Goal: Complete application form

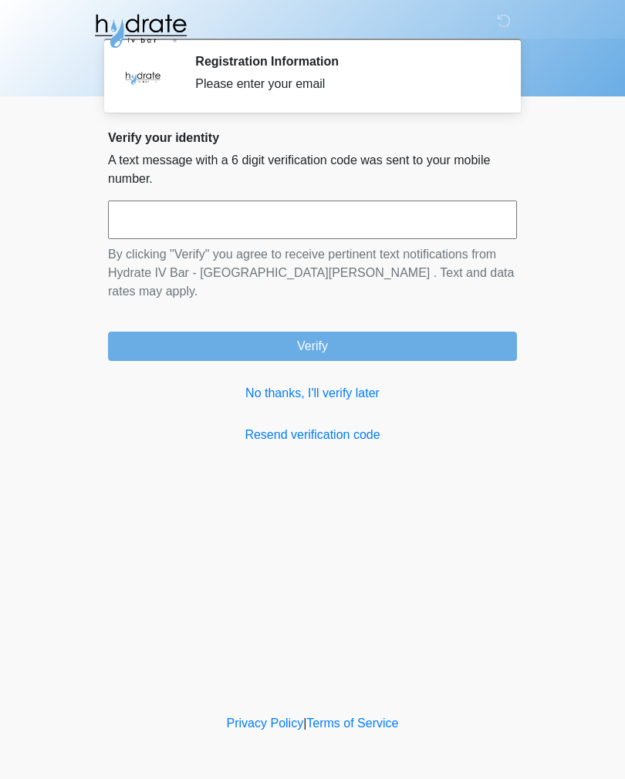
click at [370, 225] on input "text" at bounding box center [312, 220] width 409 height 39
type input "******"
click at [403, 336] on button "Verify" at bounding box center [312, 346] width 409 height 29
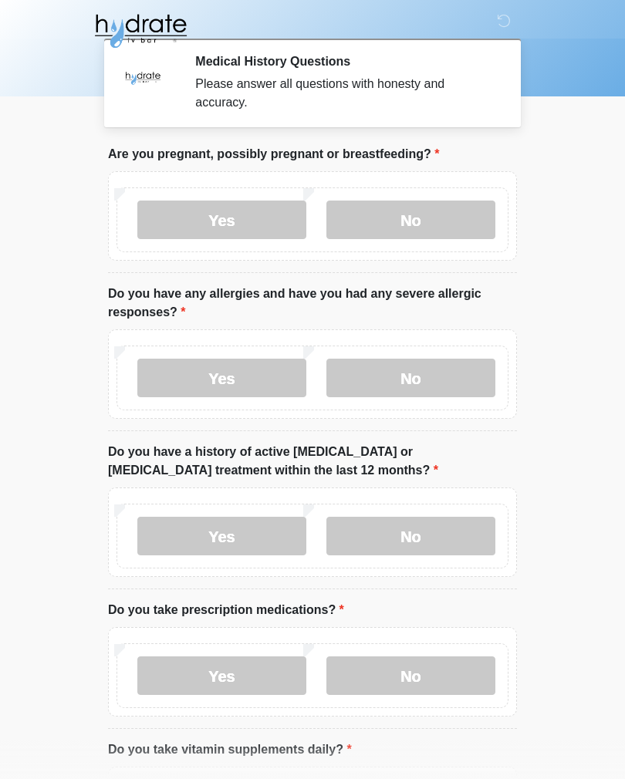
click at [407, 216] on label "No" at bounding box center [410, 220] width 169 height 39
click at [462, 362] on label "No" at bounding box center [410, 378] width 169 height 39
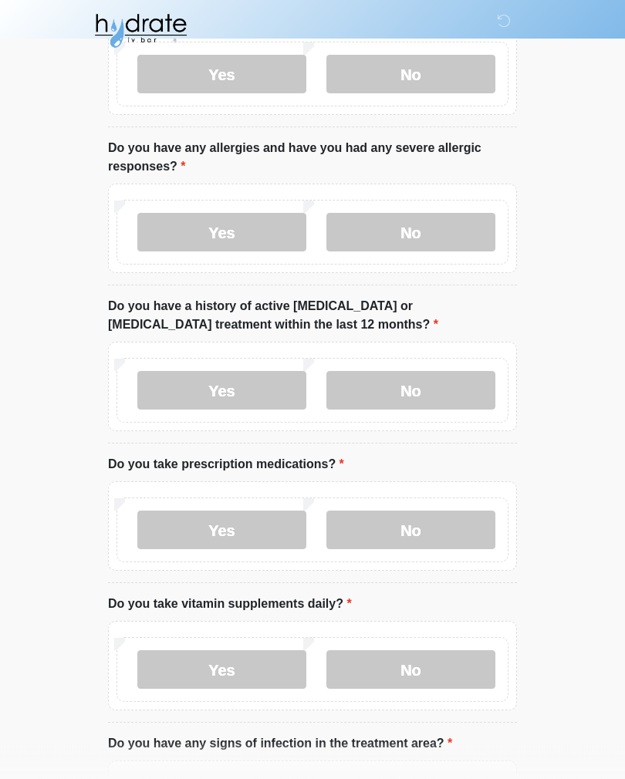
click at [482, 385] on label "No" at bounding box center [410, 391] width 169 height 39
click at [449, 517] on label "No" at bounding box center [410, 530] width 169 height 39
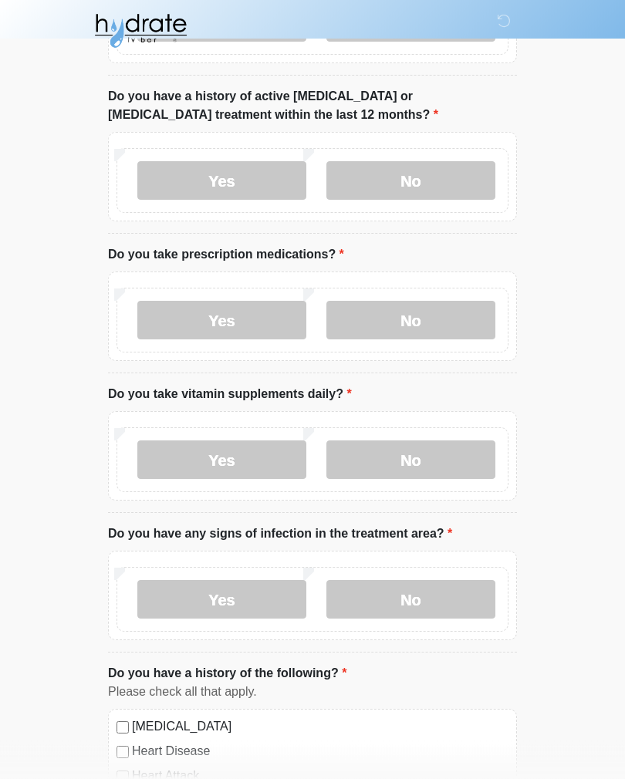
scroll to position [356, 0]
click at [245, 454] on label "Yes" at bounding box center [221, 460] width 169 height 39
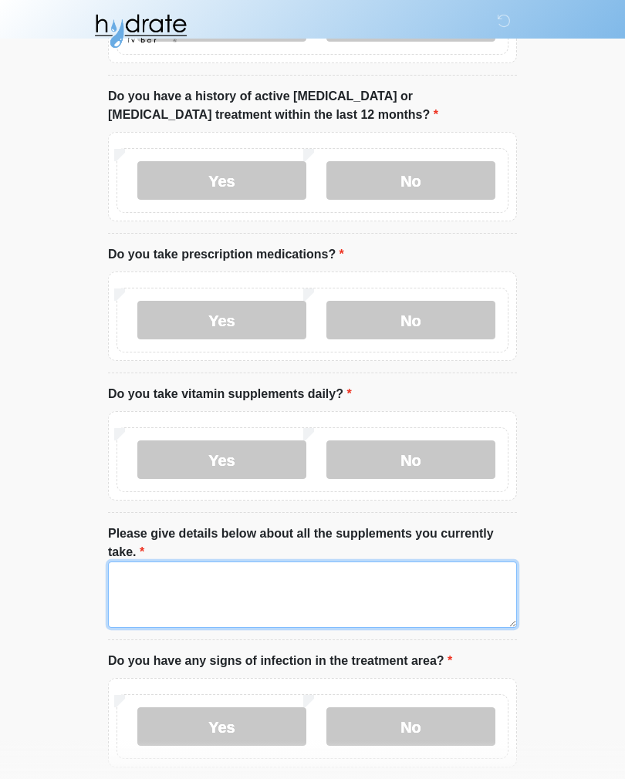
click at [256, 598] on textarea "Please give details below about all the supplements you currently take." at bounding box center [312, 595] width 409 height 66
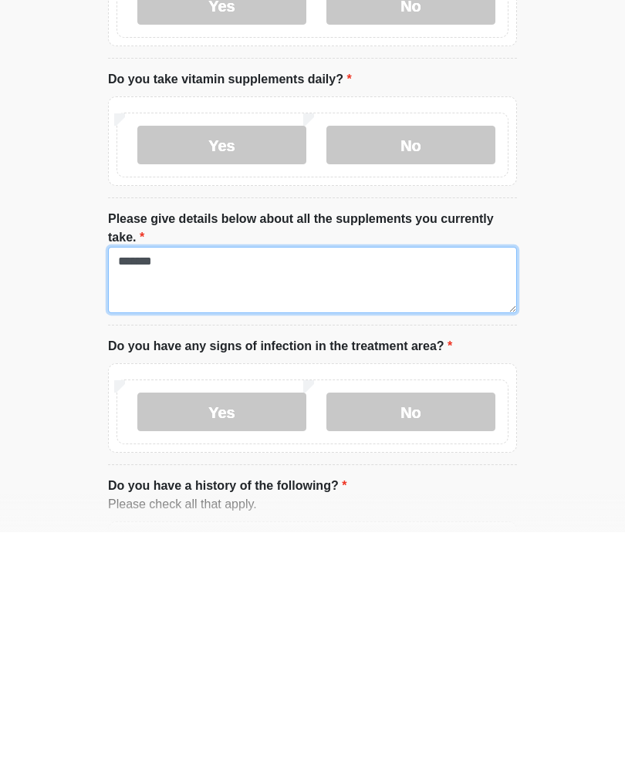
type textarea "*******"
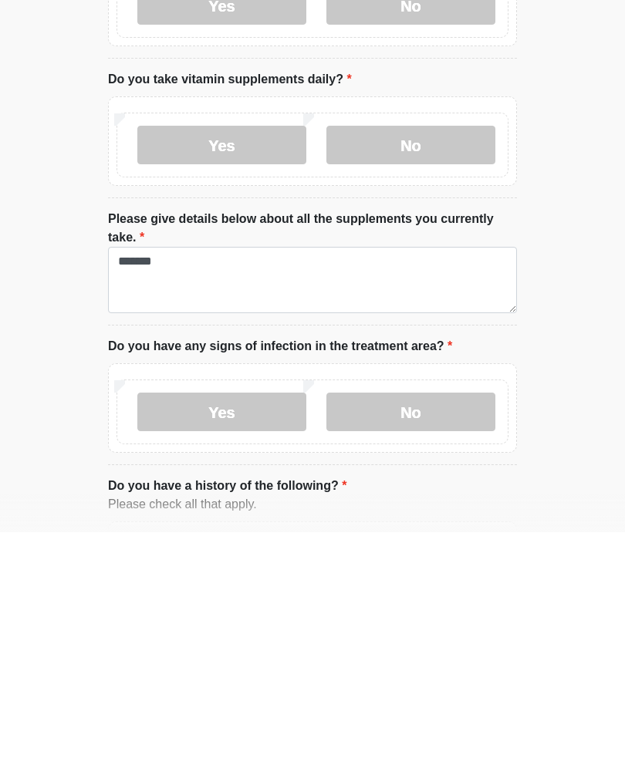
click at [436, 640] on label "No" at bounding box center [410, 659] width 169 height 39
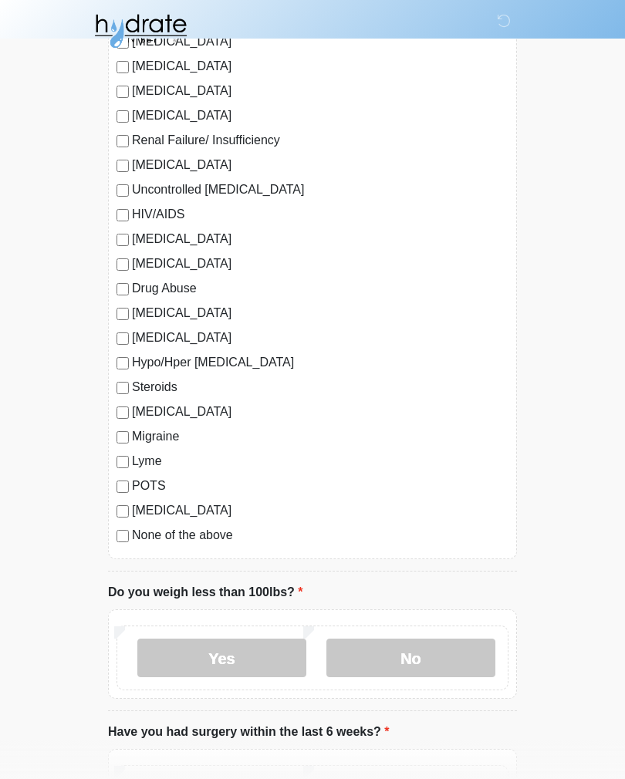
scroll to position [1467, 0]
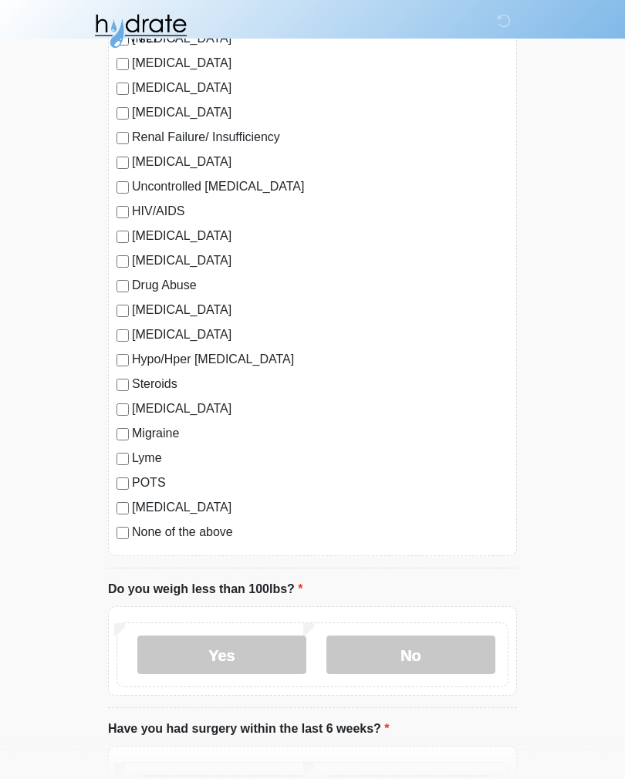
click at [127, 400] on div "COVID 19" at bounding box center [313, 409] width 392 height 19
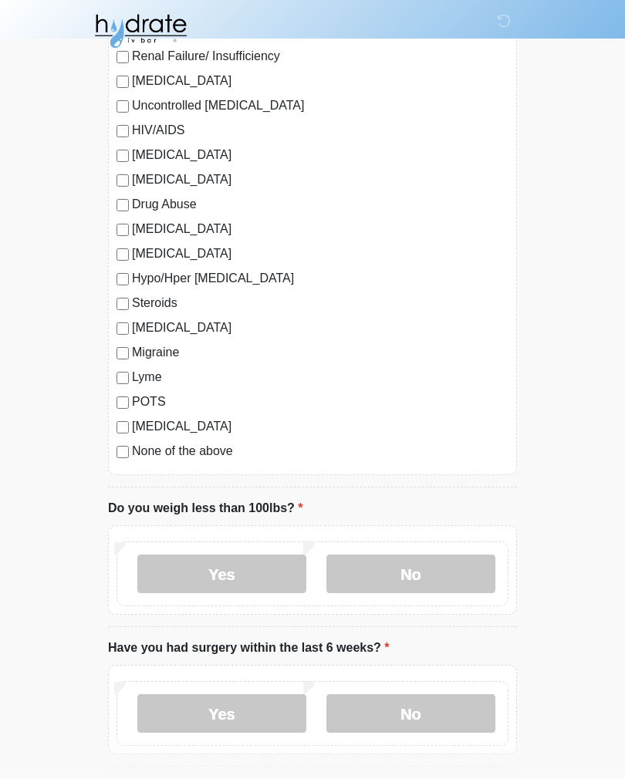
scroll to position [1633, 0]
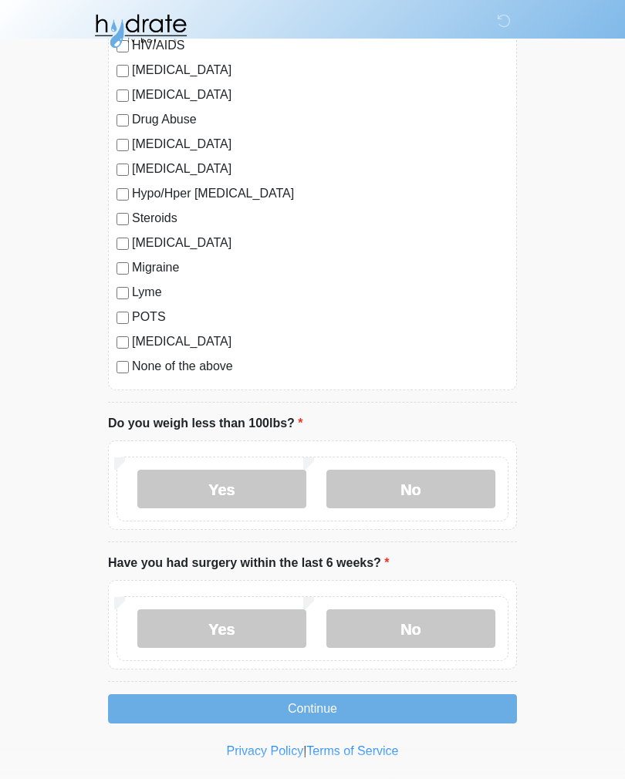
click at [431, 483] on label "No" at bounding box center [410, 489] width 169 height 39
click at [446, 621] on label "No" at bounding box center [410, 629] width 169 height 39
click at [422, 701] on button "Continue" at bounding box center [312, 708] width 409 height 29
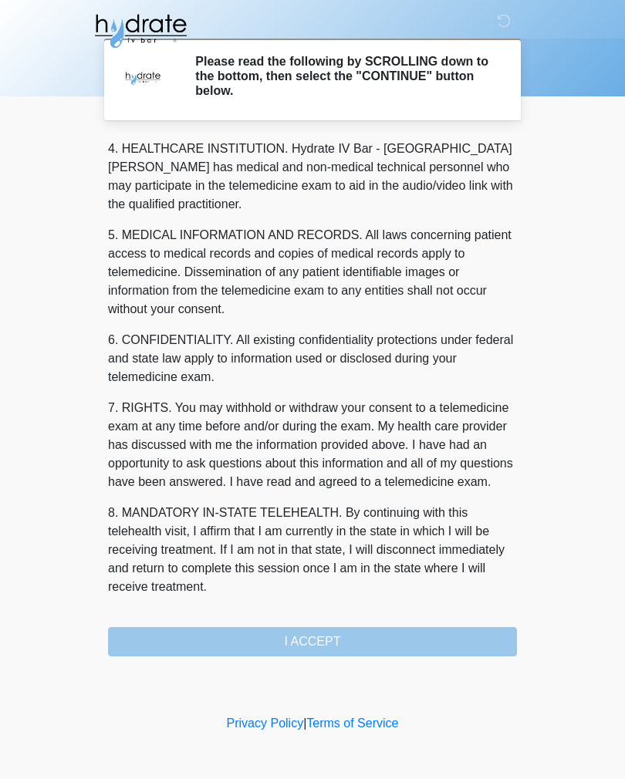
scroll to position [443, 0]
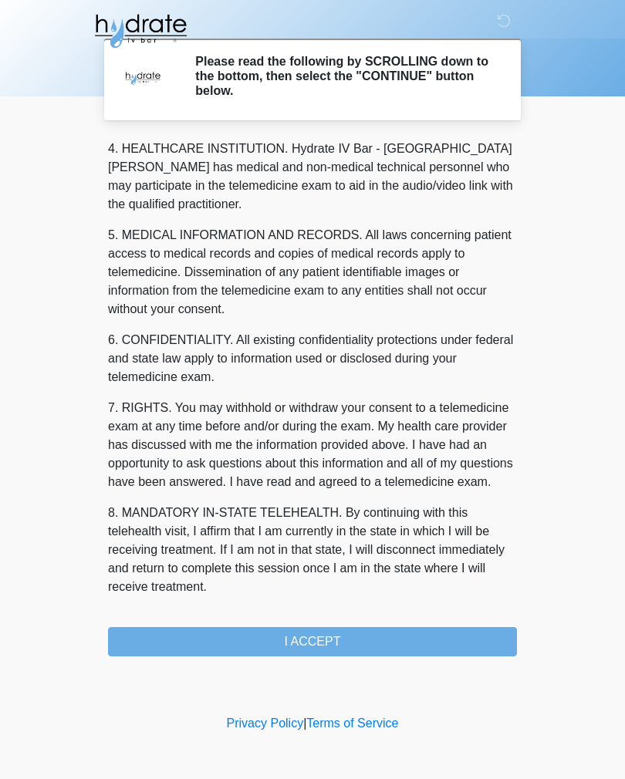
click at [396, 642] on button "I ACCEPT" at bounding box center [312, 641] width 409 height 29
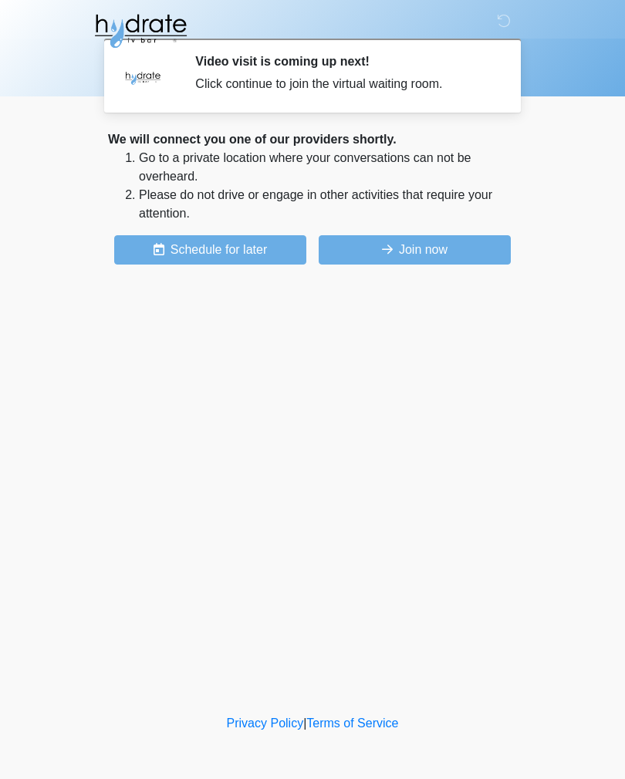
click at [441, 251] on button "Join now" at bounding box center [415, 249] width 192 height 29
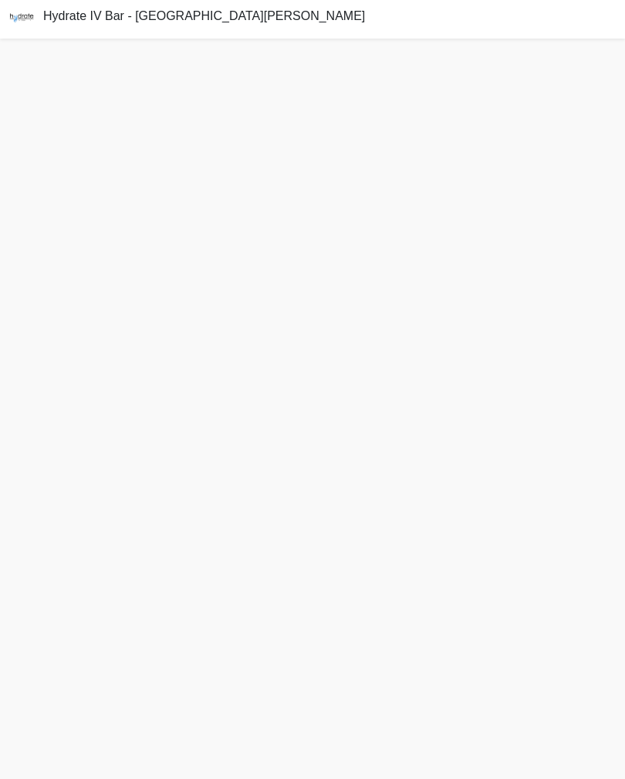
scroll to position [2, 0]
